Goal: Navigation & Orientation: Find specific page/section

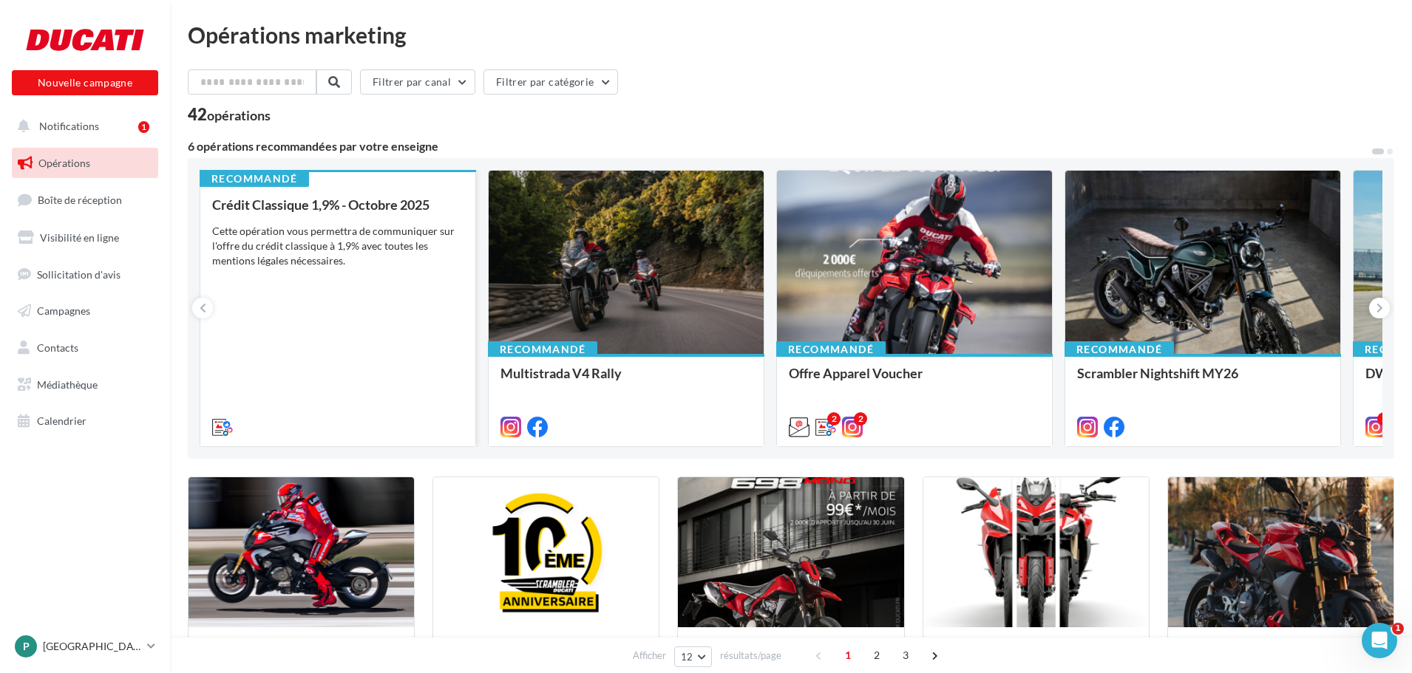
click at [316, 222] on div "Crédit Classique 1,9% - [DATE] Cette opération vous permettra de communiquer su…" at bounding box center [337, 315] width 251 height 236
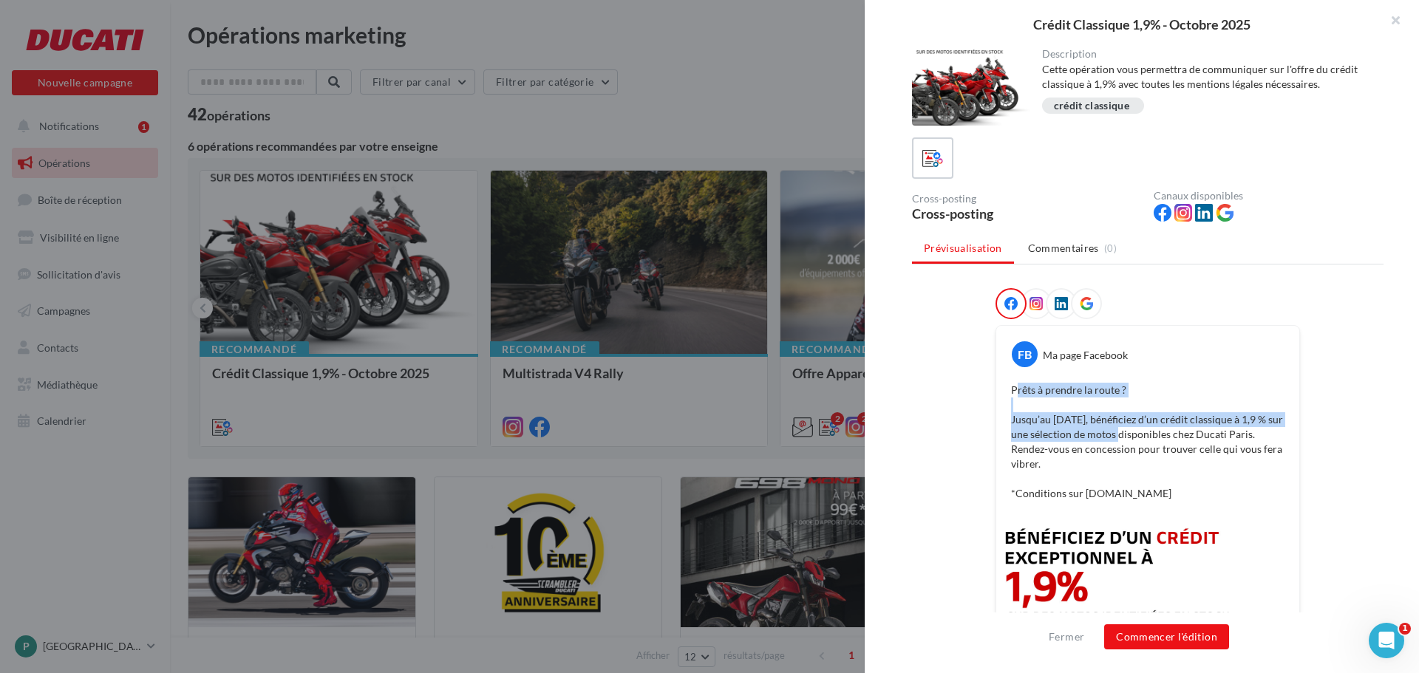
drag, startPoint x: 1011, startPoint y: 393, endPoint x: 1108, endPoint y: 429, distance: 103.4
click at [1113, 434] on p "Prêts à prendre la route ? Jusqu’au 31 octobre, bénéficiez d’un crédit classiqu…" at bounding box center [1148, 442] width 274 height 118
click at [1107, 429] on p "Prêts à prendre la route ? Jusqu’au 31 octobre, bénéficiez d’un crédit classiqu…" at bounding box center [1148, 442] width 274 height 118
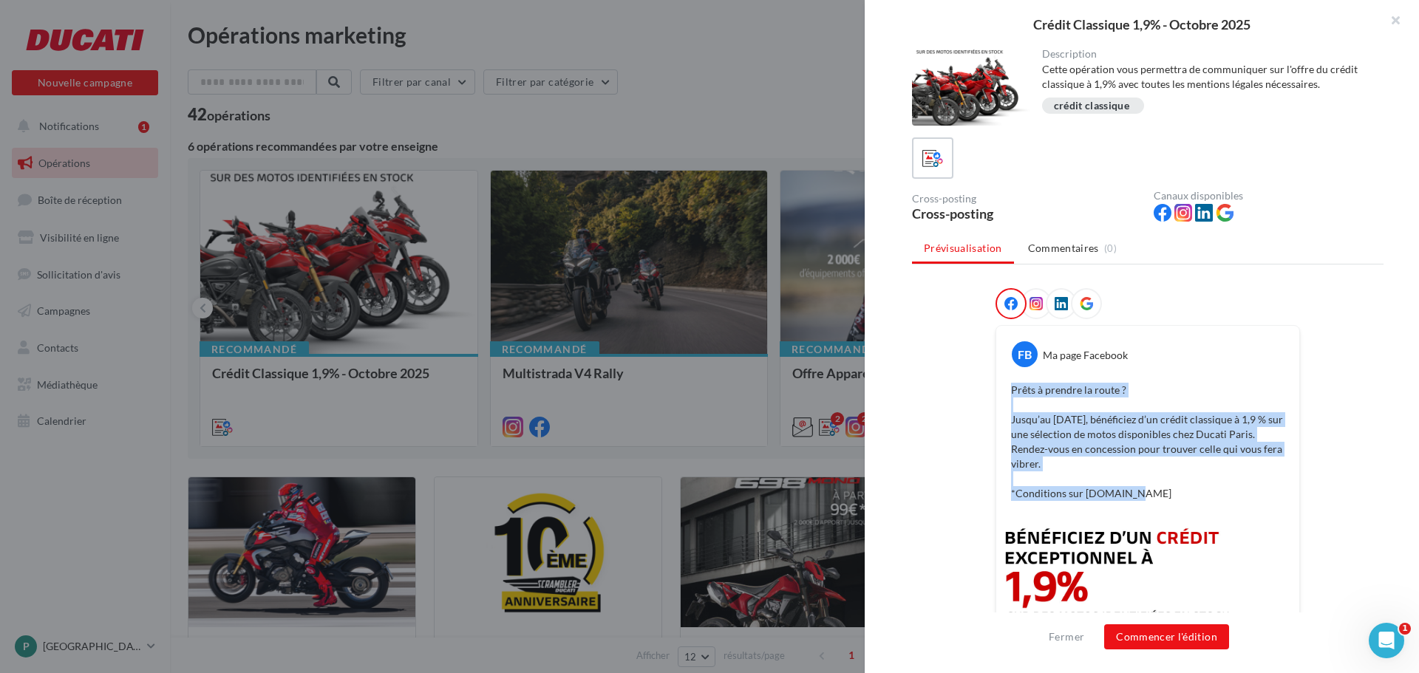
drag, startPoint x: 1005, startPoint y: 392, endPoint x: 1133, endPoint y: 495, distance: 163.5
click at [1133, 495] on div "Prêts à prendre la route ? Jusqu’au 31 octobre, bénéficiez d’un crédit classiqu…" at bounding box center [1148, 442] width 296 height 126
copy p "Prêts à prendre la route ? Jusqu’au 31 octobre, bénéficiez d’un crédit classiqu…"
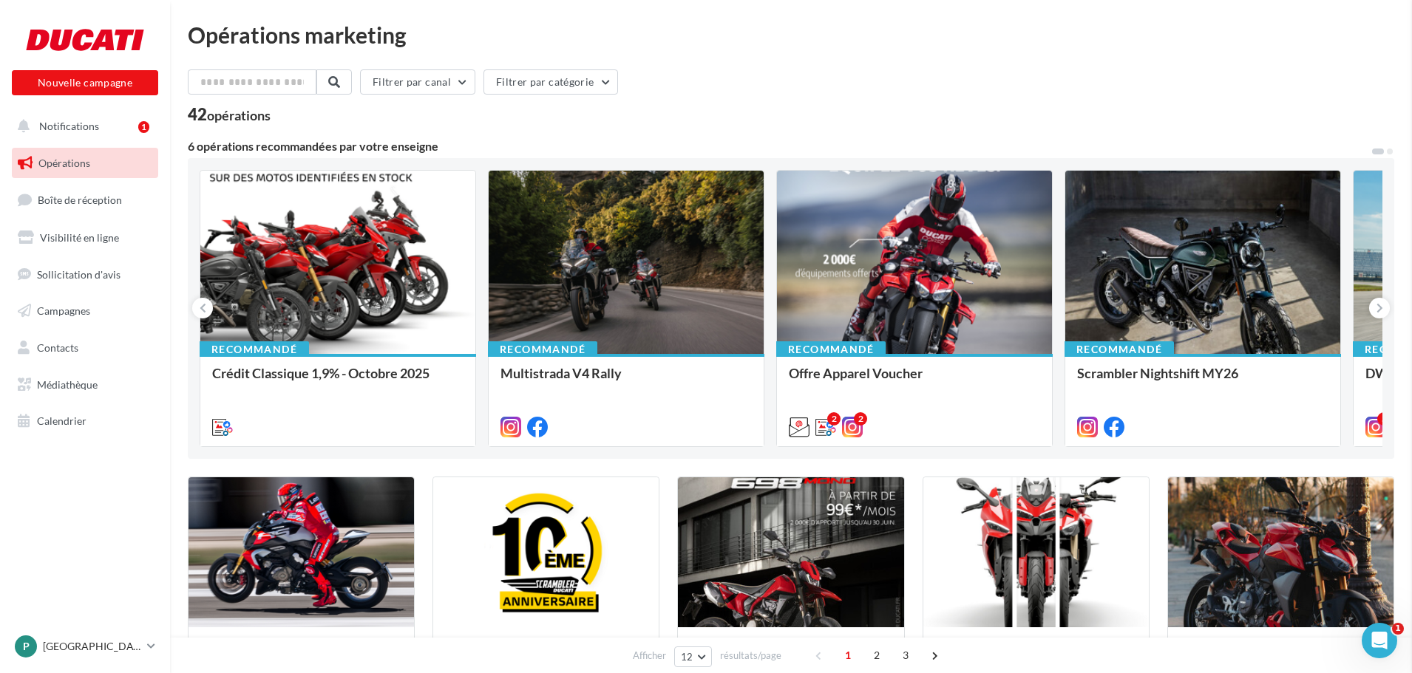
click at [65, 387] on span "Médiathèque" at bounding box center [67, 384] width 61 height 13
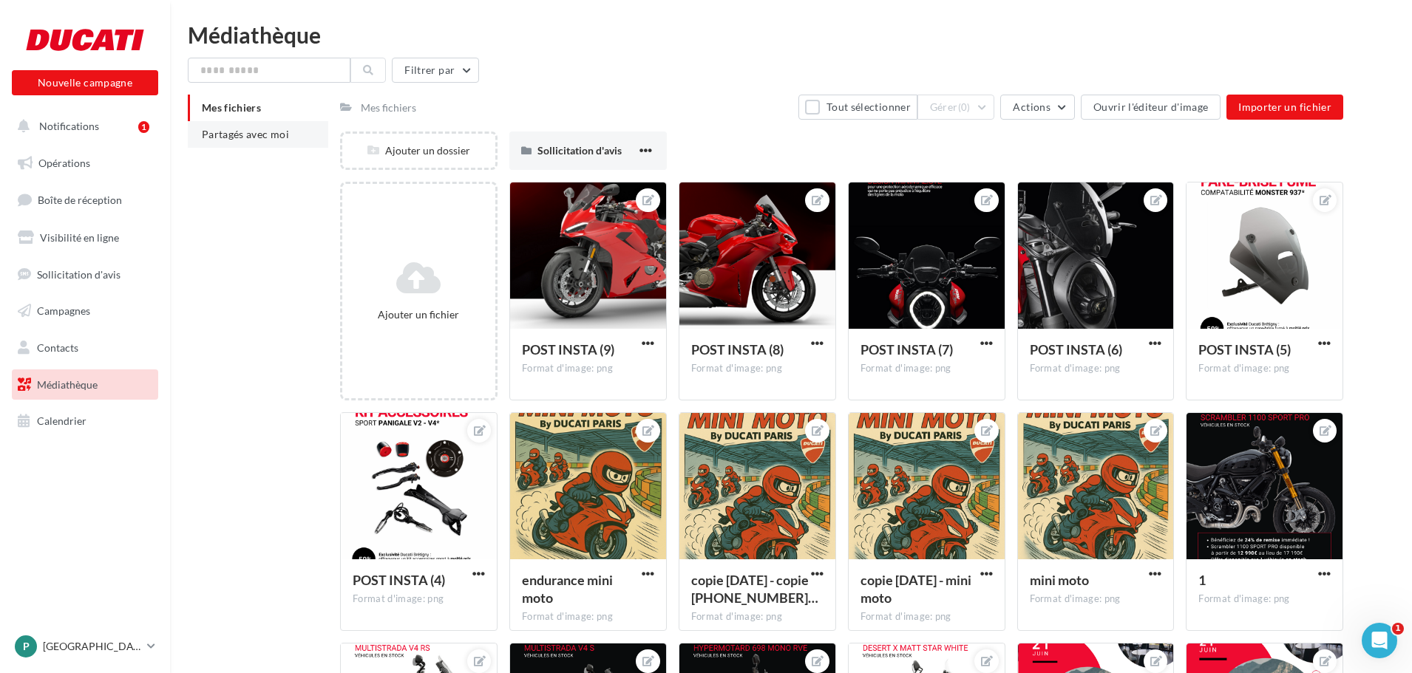
click at [291, 144] on li "Partagés avec moi" at bounding box center [258, 134] width 140 height 27
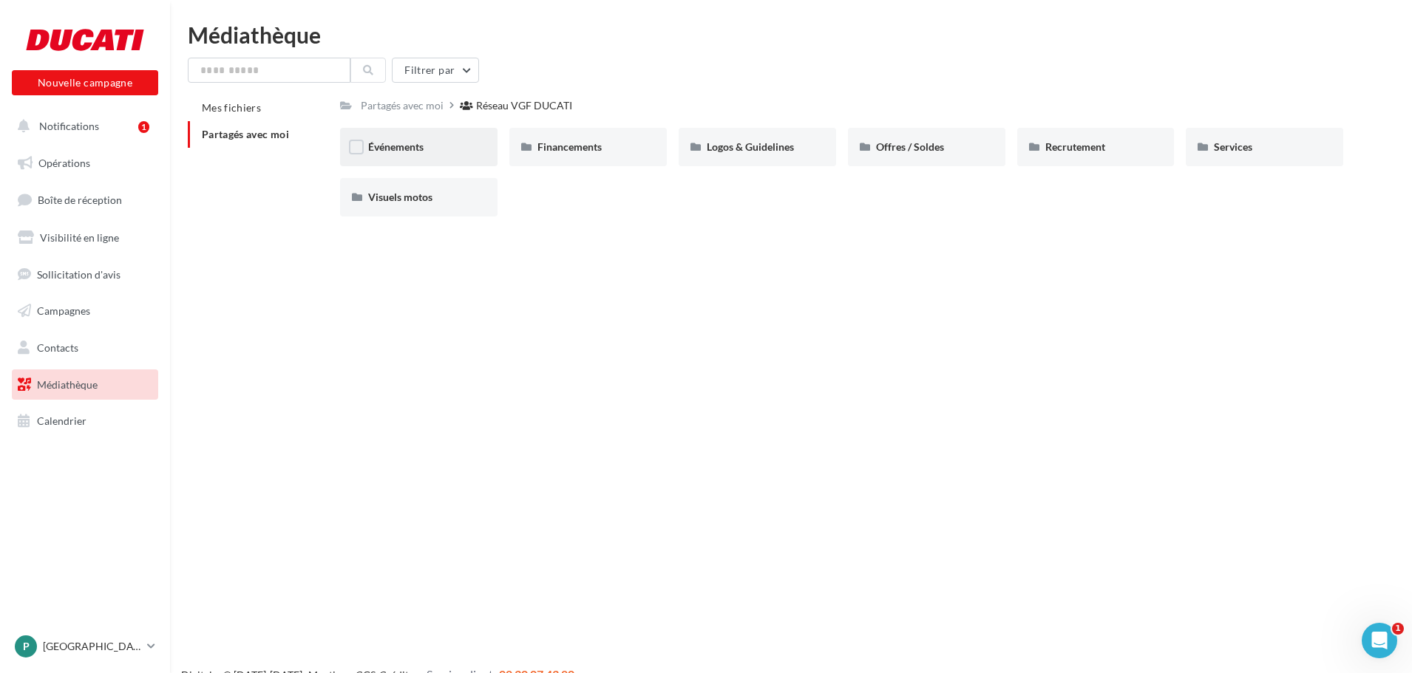
click at [459, 150] on div "Événements" at bounding box center [418, 147] width 101 height 15
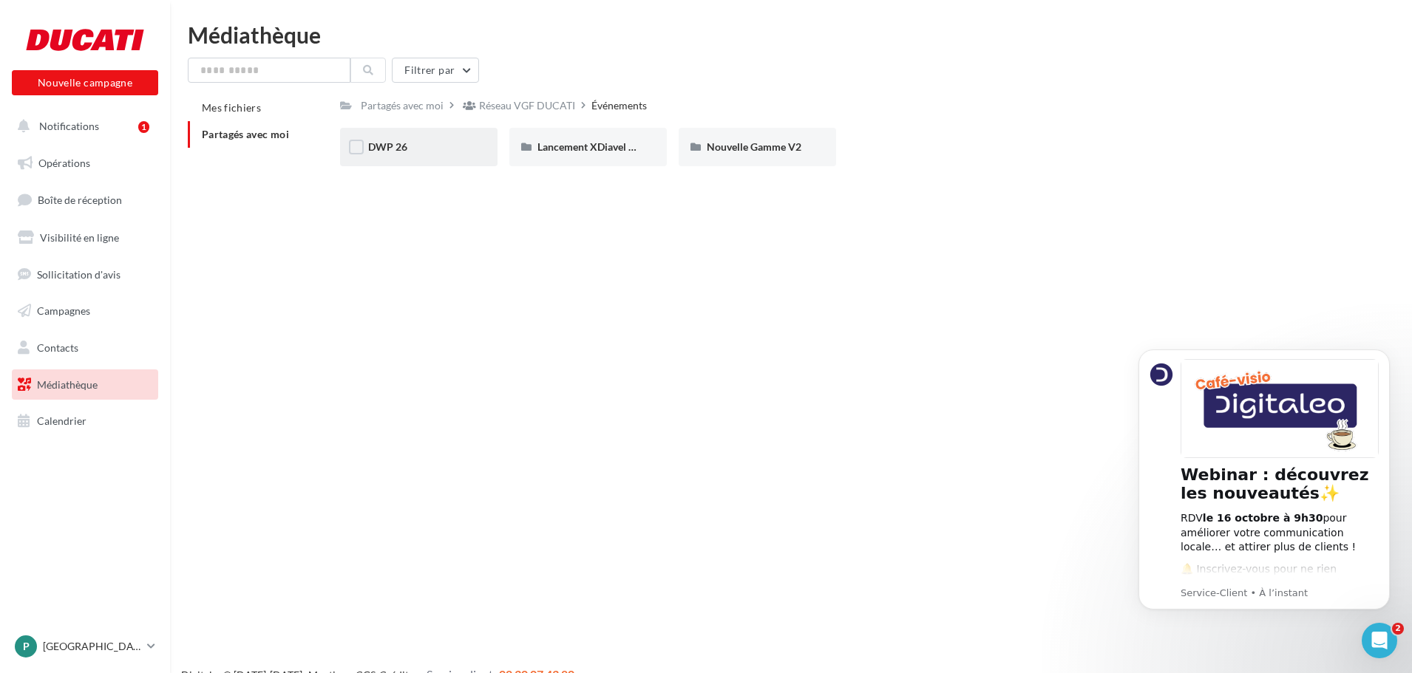
click at [427, 146] on div "DWP 26" at bounding box center [418, 147] width 101 height 15
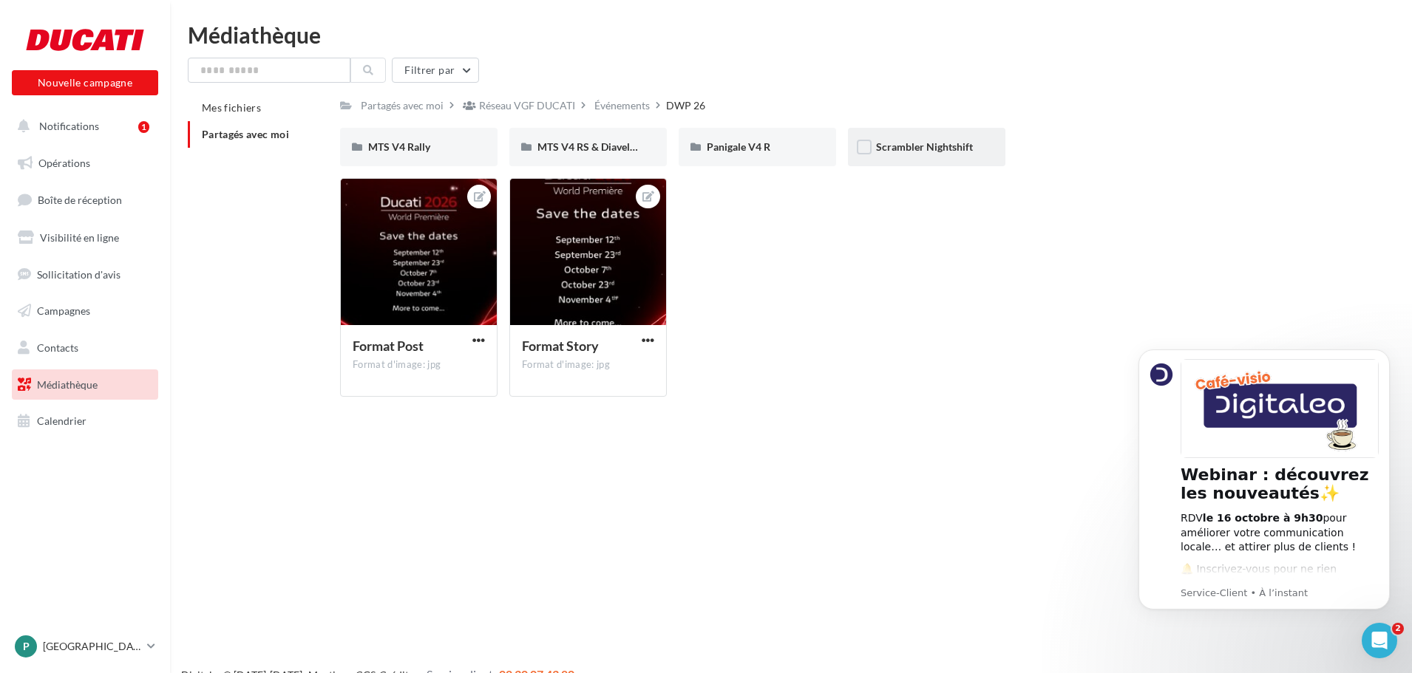
click at [996, 150] on div "Scrambler Nightshift" at bounding box center [926, 147] width 157 height 38
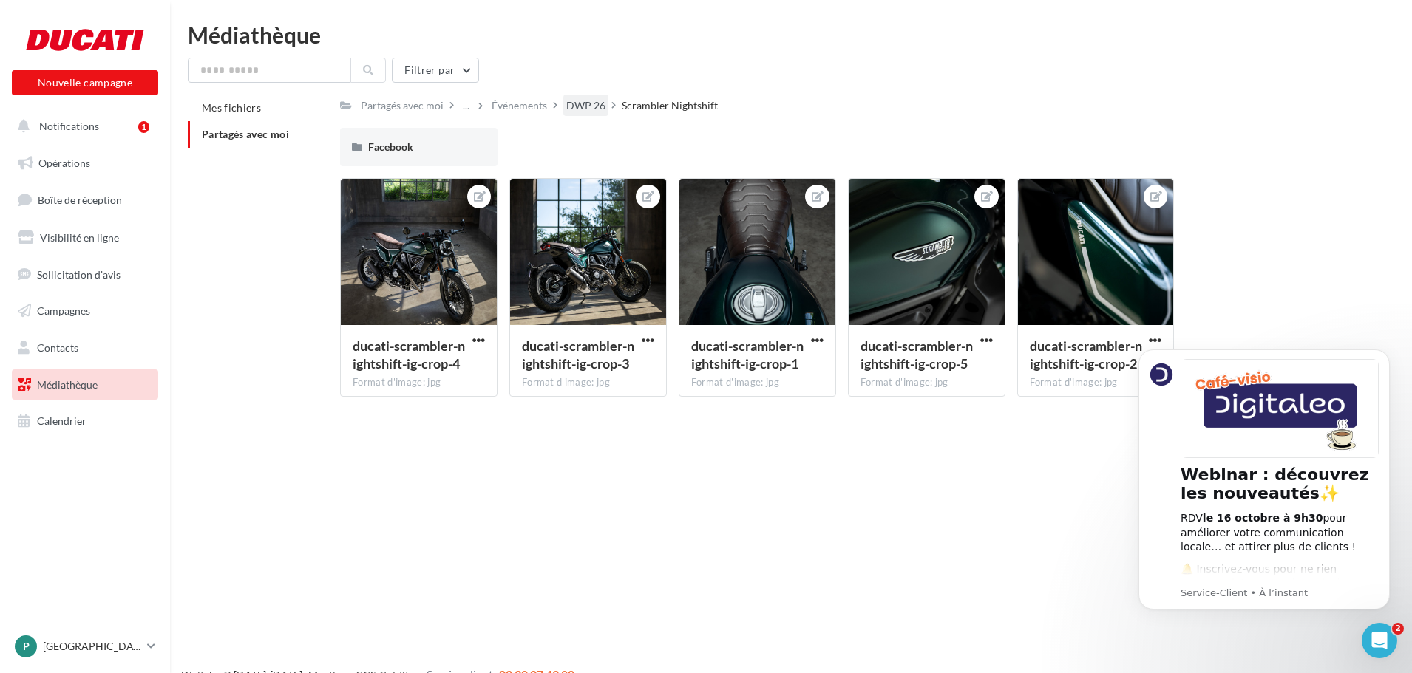
click at [582, 108] on div "DWP 26" at bounding box center [585, 105] width 39 height 15
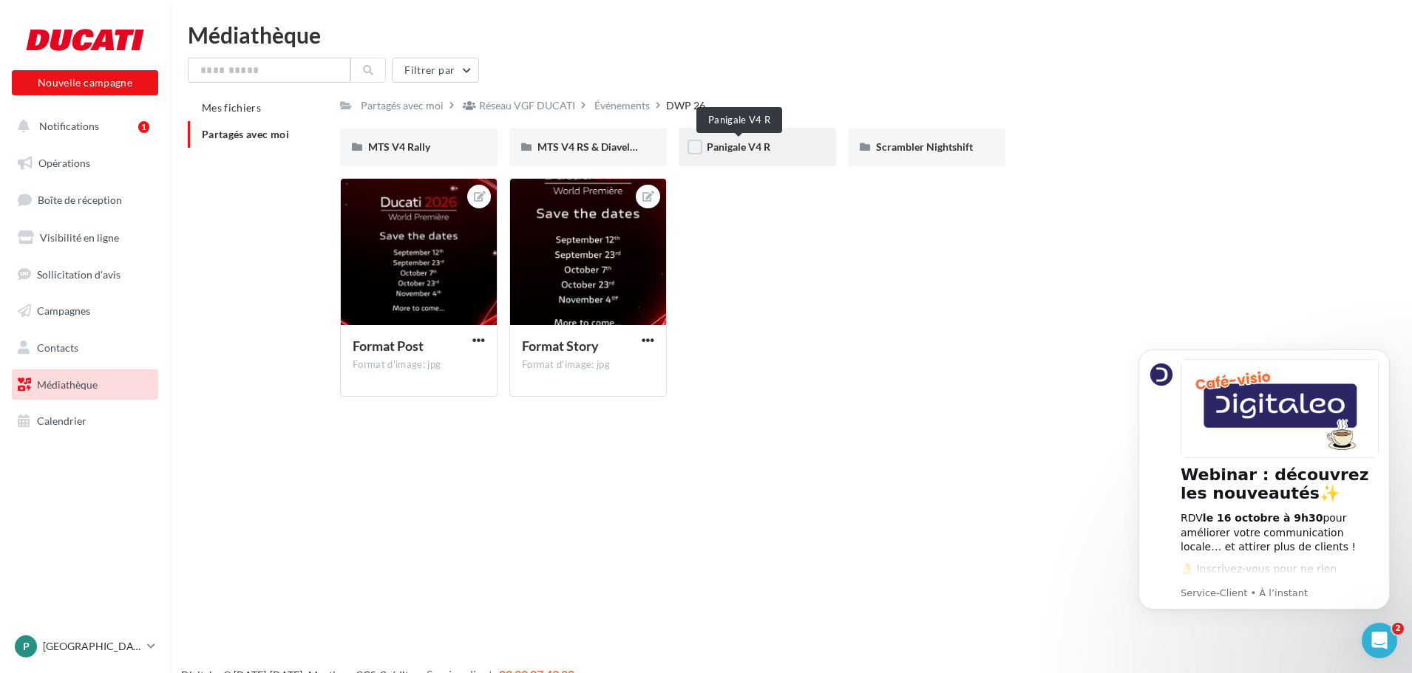
click at [769, 147] on span "Panigale V4 R" at bounding box center [739, 146] width 64 height 13
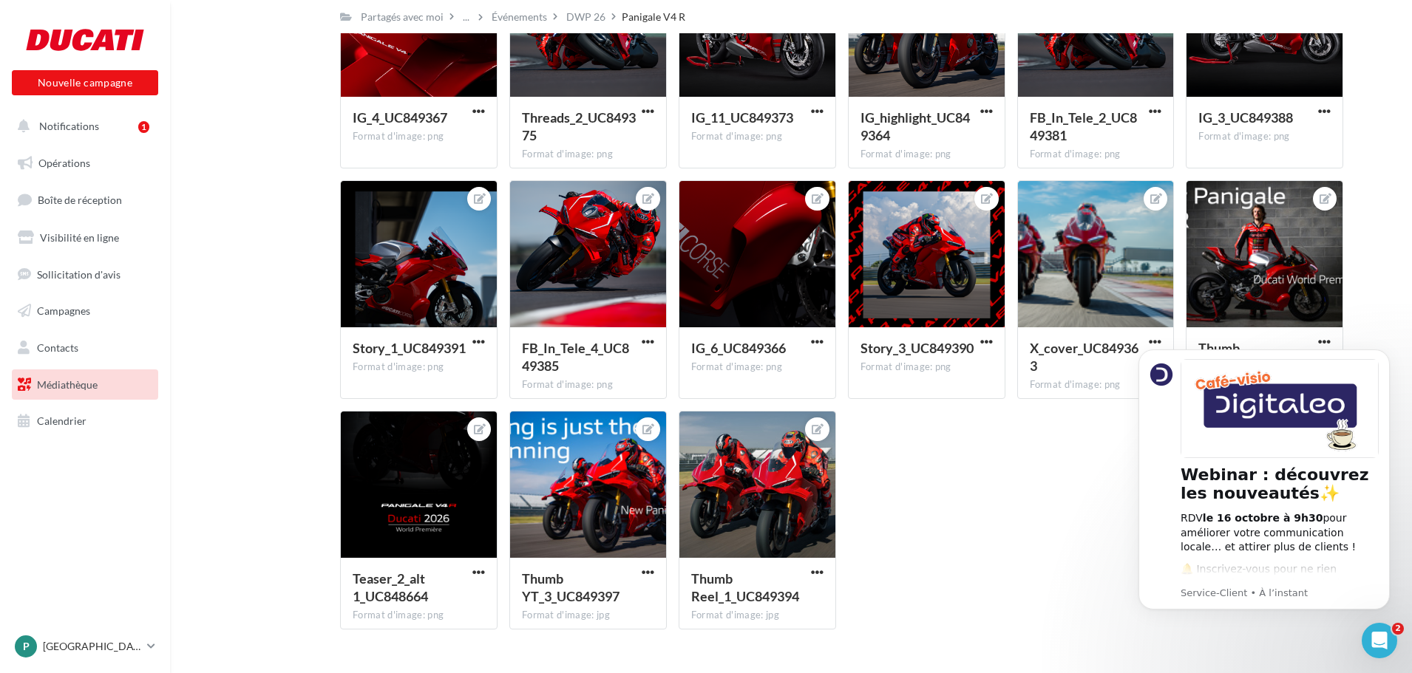
scroll to position [1362, 0]
